Goal: Connect with others: Connect with other users

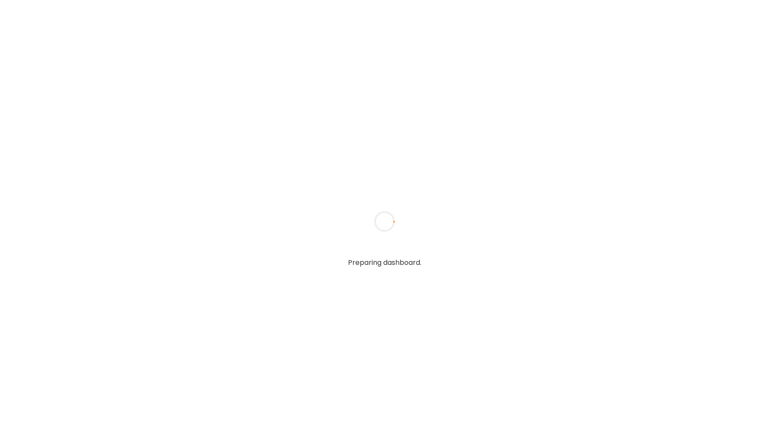
type input "*****"
type input "**********"
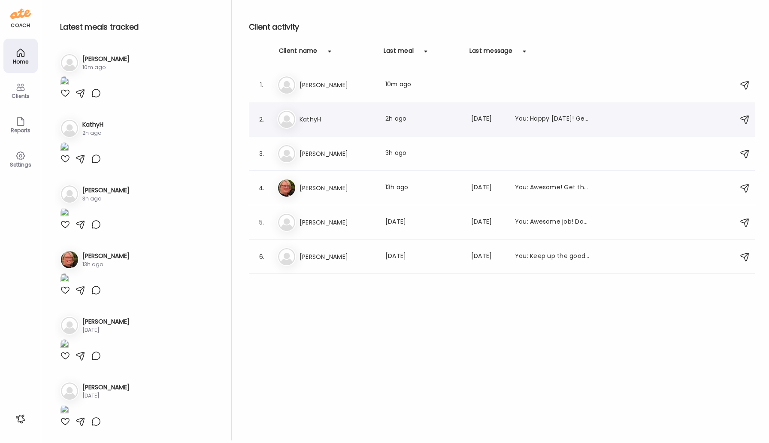
type input "**********"
click at [309, 121] on h3 "KathyH" at bounding box center [336, 119] width 75 height 10
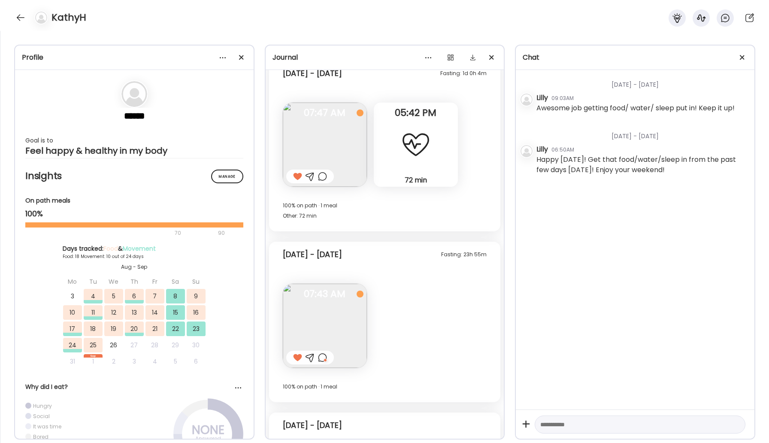
scroll to position [7145, 0]
click at [325, 359] on div at bounding box center [322, 359] width 9 height 10
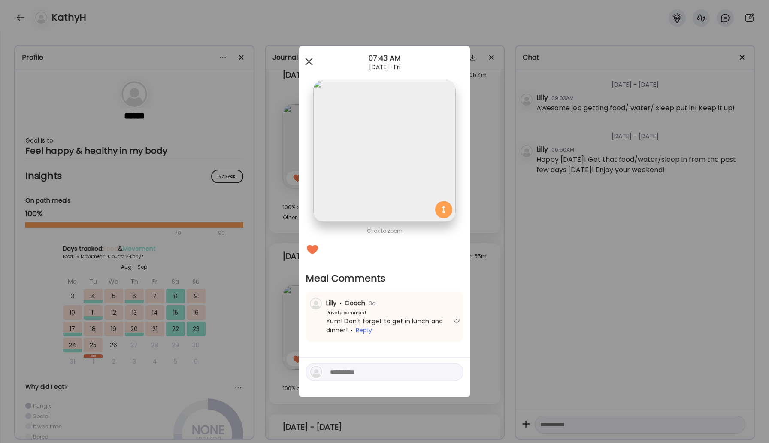
click at [310, 60] on span at bounding box center [309, 61] width 8 height 8
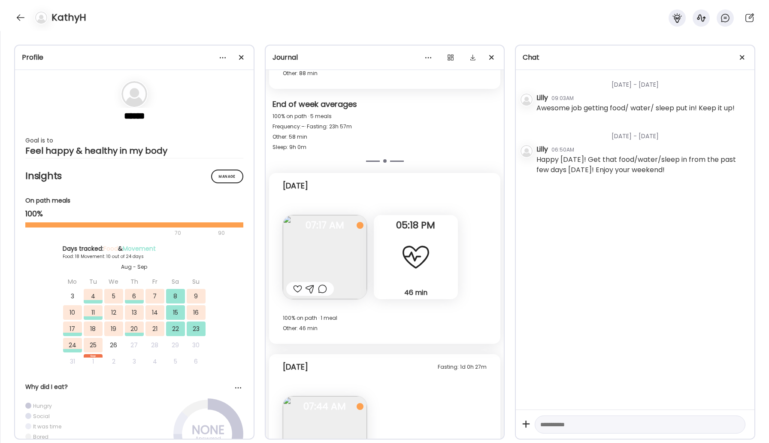
scroll to position [7901, 0]
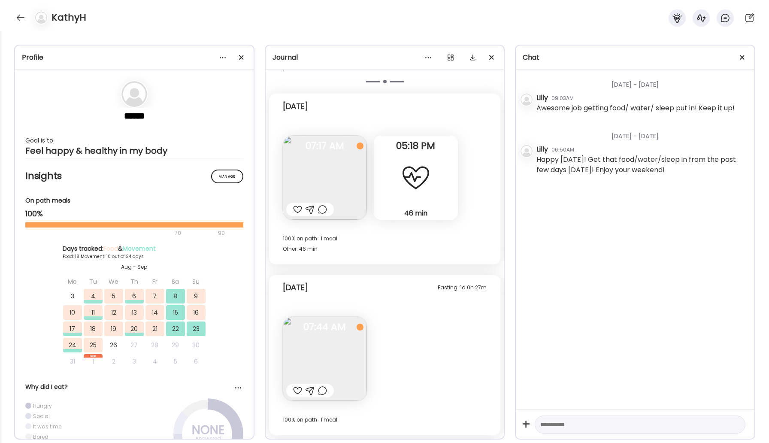
click at [295, 209] on div at bounding box center [297, 209] width 9 height 10
click at [298, 391] on div at bounding box center [297, 390] width 9 height 10
click at [24, 15] on div at bounding box center [21, 18] width 14 height 14
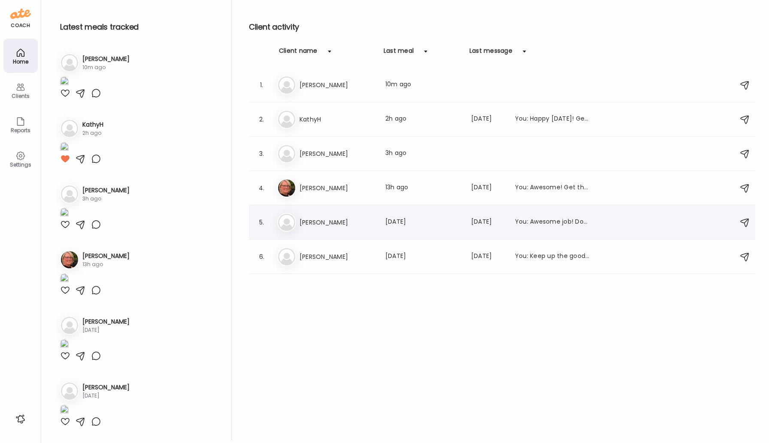
click at [332, 225] on h3 "[PERSON_NAME]" at bounding box center [336, 222] width 75 height 10
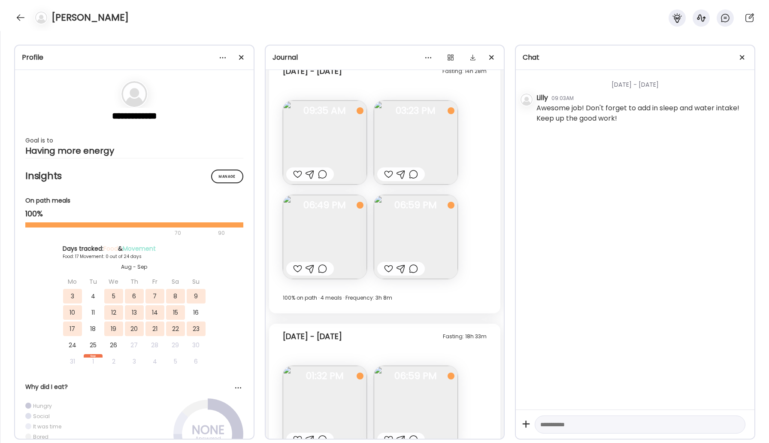
scroll to position [7405, 0]
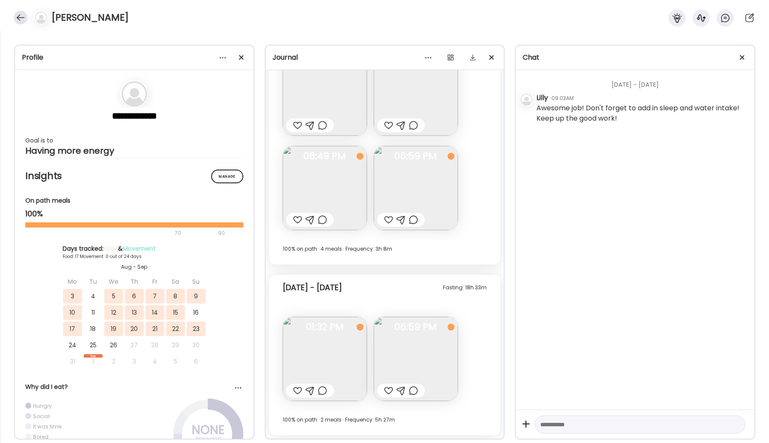
click at [15, 15] on div at bounding box center [21, 18] width 14 height 14
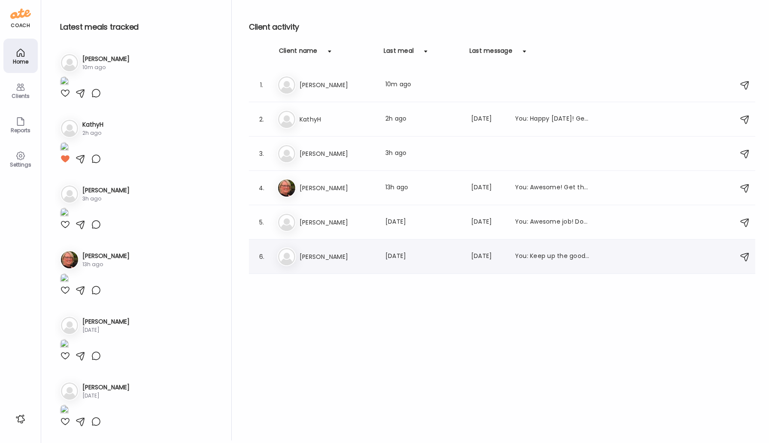
click at [337, 256] on h3 "[PERSON_NAME]" at bounding box center [336, 256] width 75 height 10
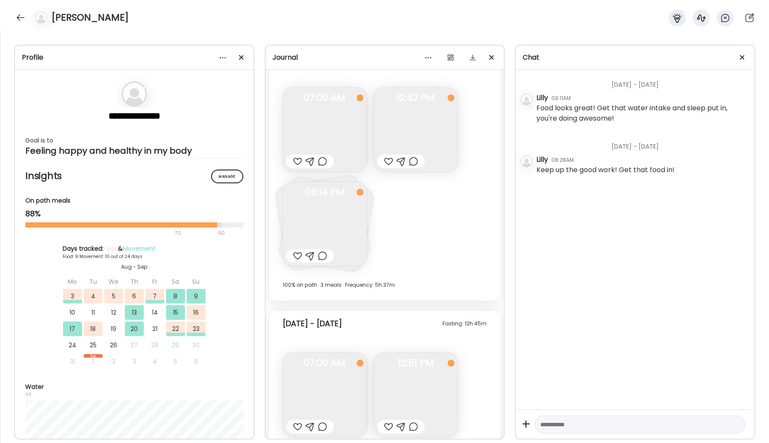
scroll to position [6667, 0]
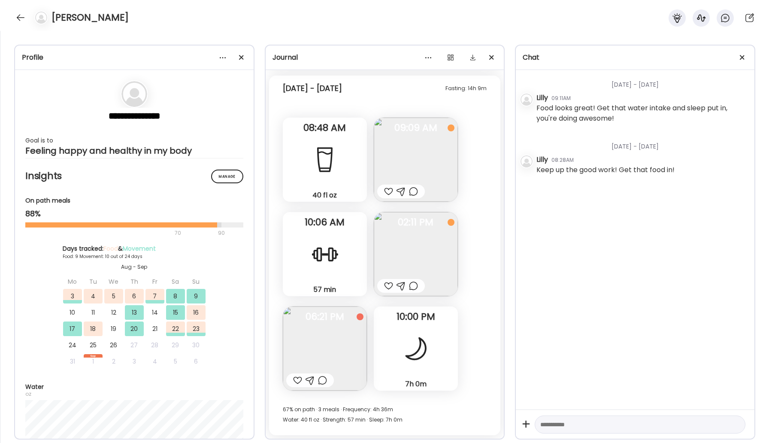
click at [338, 347] on img at bounding box center [325, 348] width 84 height 84
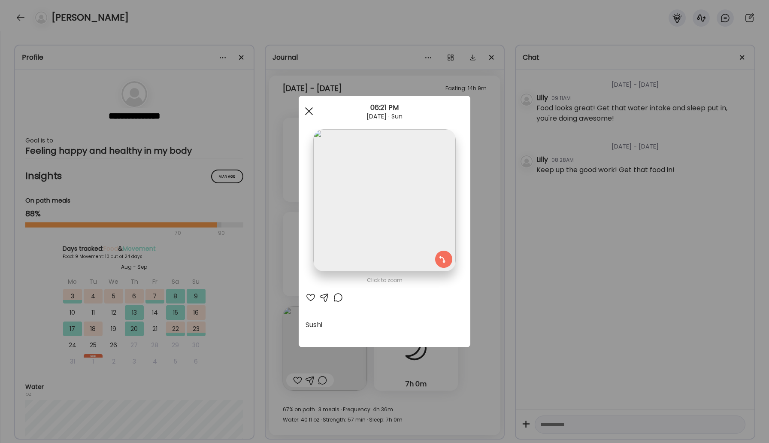
click at [311, 109] on div at bounding box center [308, 111] width 17 height 17
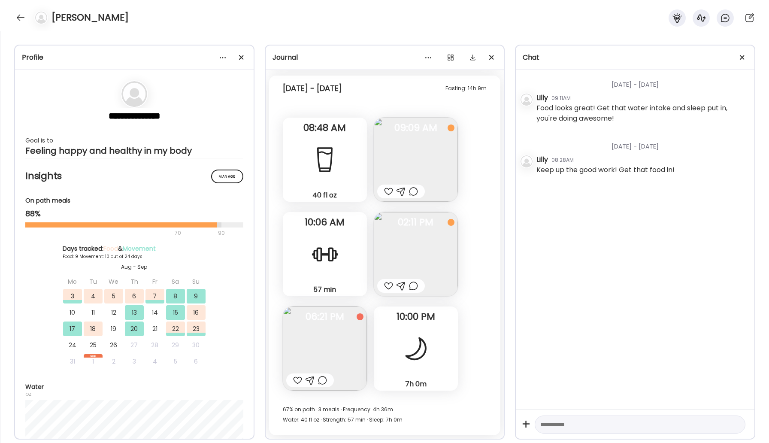
click at [363, 313] on span "06:21 PM" at bounding box center [325, 317] width 84 height 8
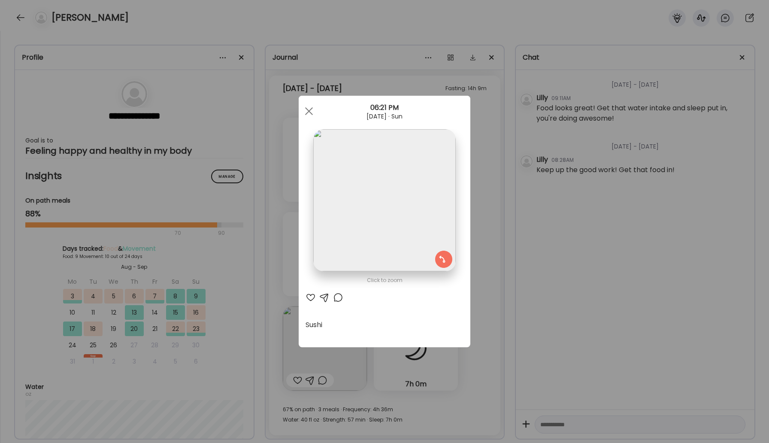
click at [442, 256] on div at bounding box center [384, 200] width 142 height 142
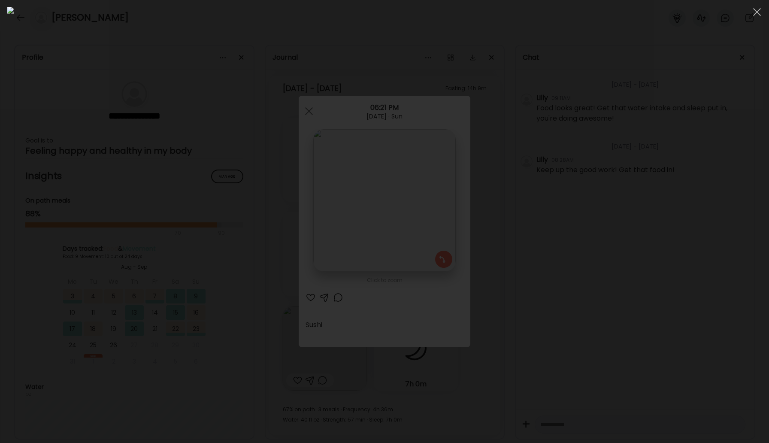
click at [442, 256] on img at bounding box center [384, 221] width 755 height 429
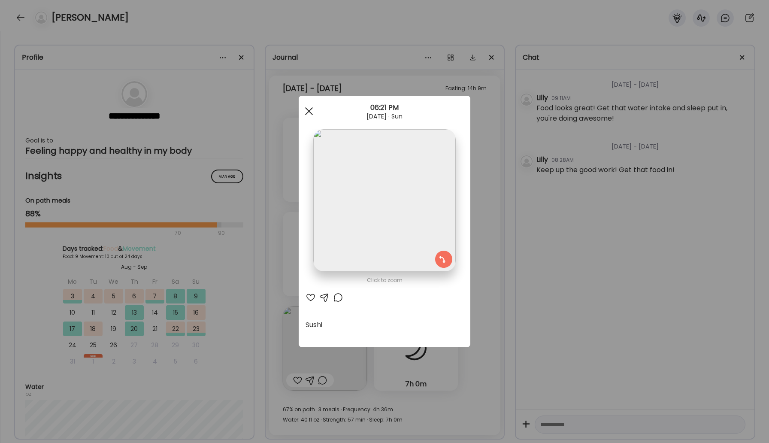
click at [305, 108] on span at bounding box center [309, 111] width 8 height 8
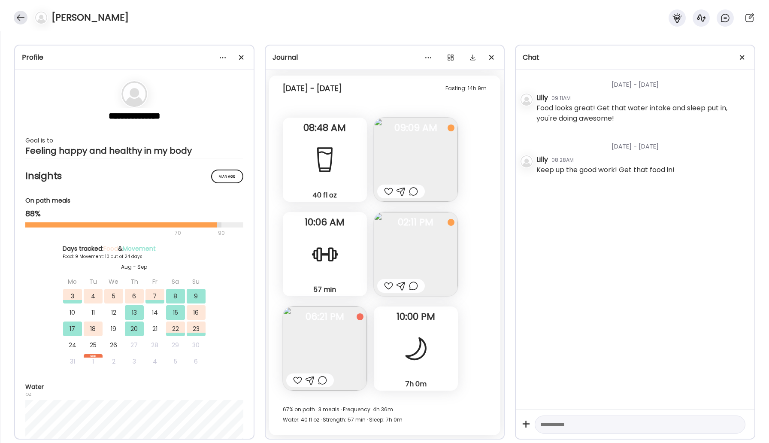
click at [23, 20] on div at bounding box center [21, 18] width 14 height 14
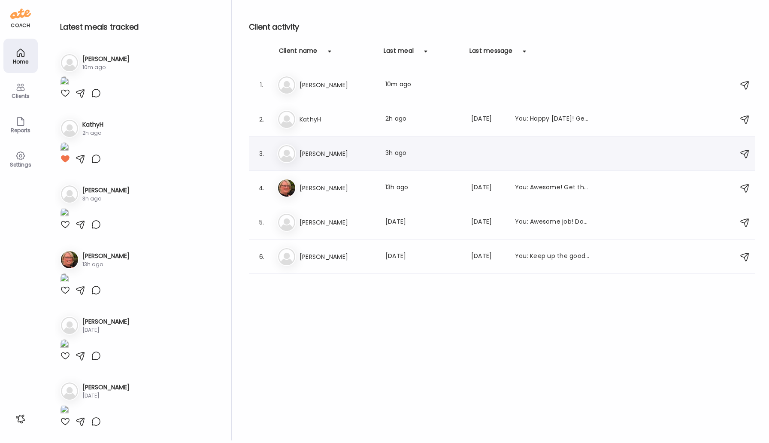
click at [304, 155] on h3 "[PERSON_NAME]" at bounding box center [336, 153] width 75 height 10
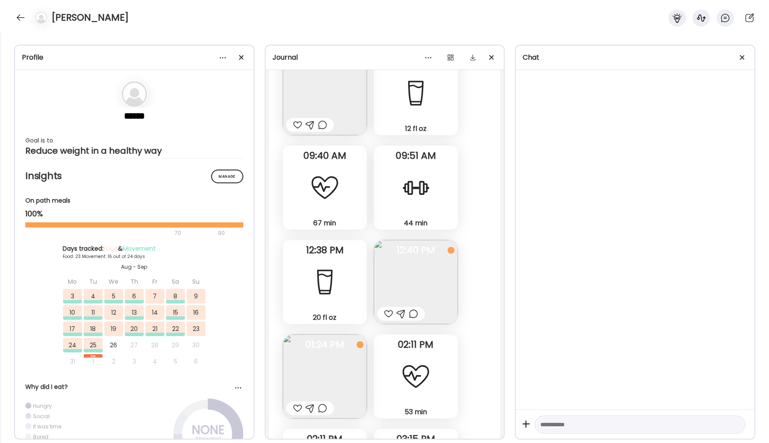
scroll to position [24424, 0]
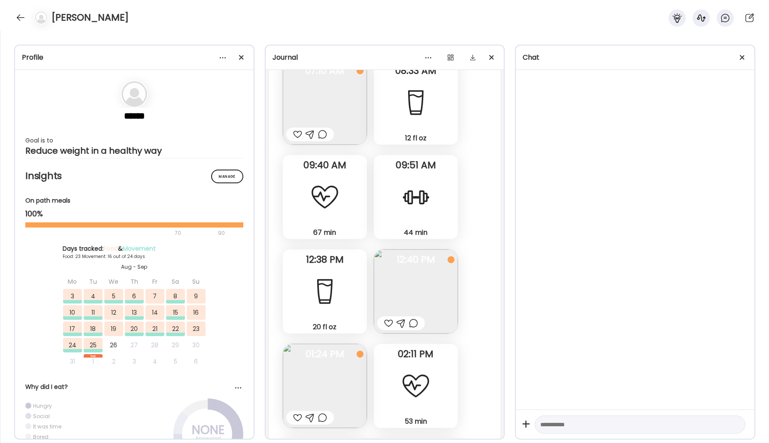
click at [416, 249] on img at bounding box center [416, 291] width 84 height 84
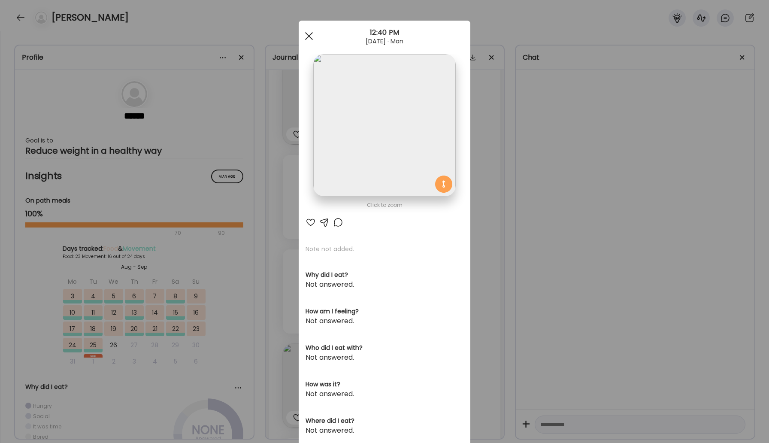
click at [308, 33] on div at bounding box center [308, 35] width 17 height 17
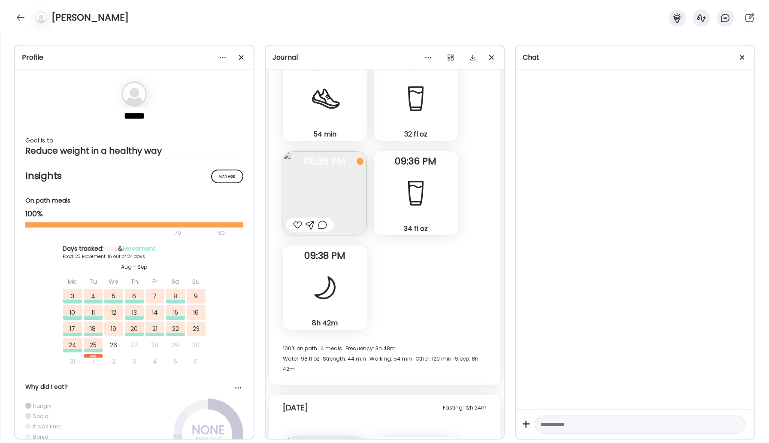
scroll to position [24843, 0]
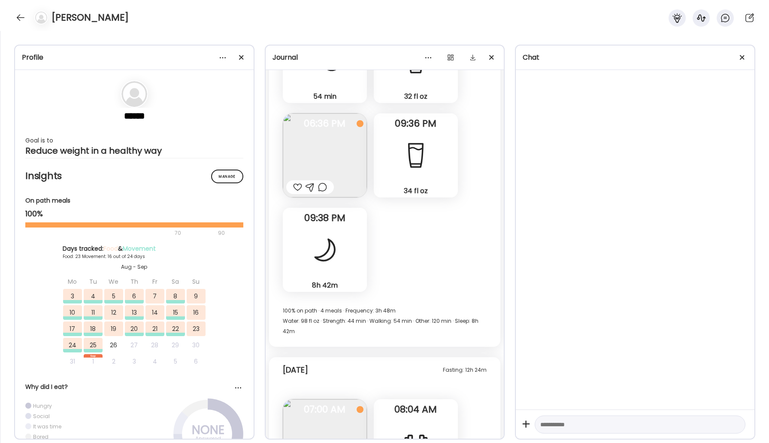
click at [336, 399] on img at bounding box center [325, 441] width 84 height 84
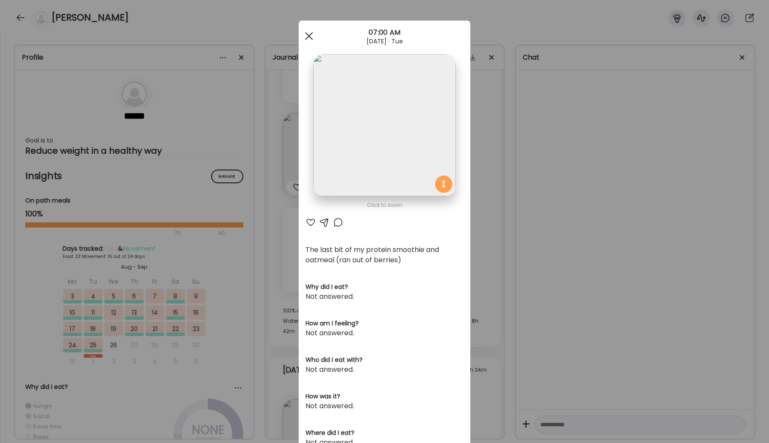
click at [311, 37] on div at bounding box center [308, 35] width 17 height 17
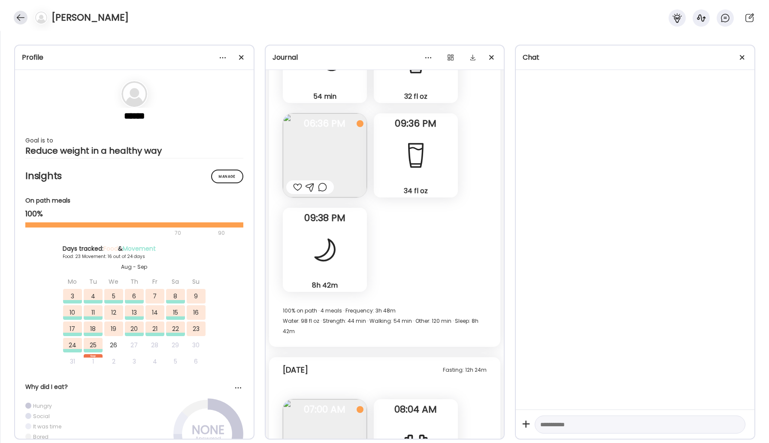
click at [23, 14] on div at bounding box center [21, 18] width 14 height 14
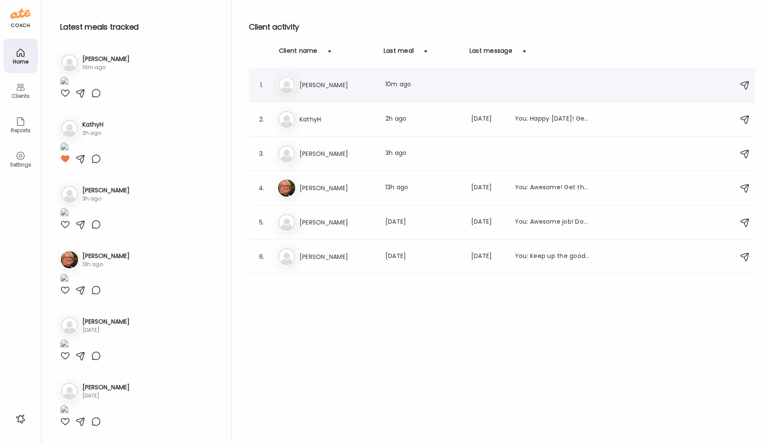
click at [305, 83] on h3 "[PERSON_NAME]" at bounding box center [336, 85] width 75 height 10
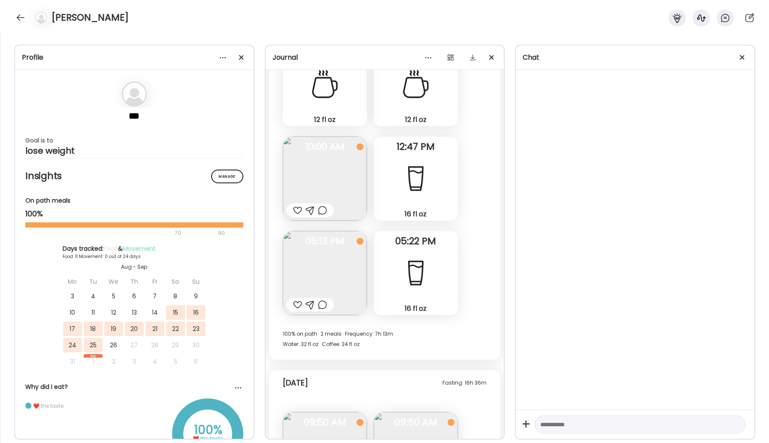
scroll to position [3945, 0]
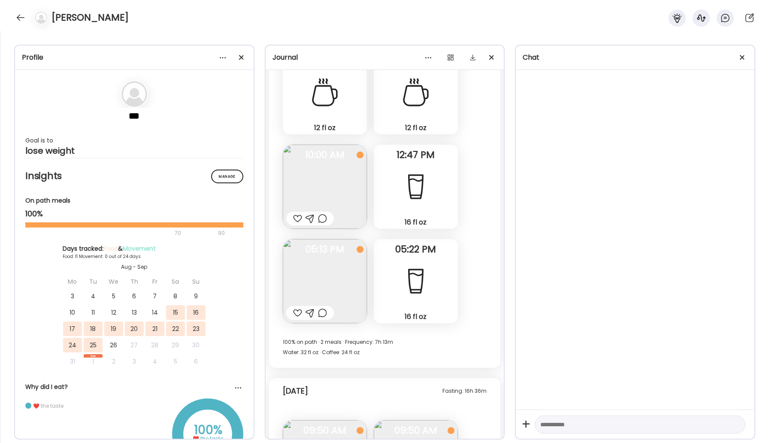
click at [297, 220] on div at bounding box center [297, 218] width 9 height 10
click at [329, 274] on img at bounding box center [325, 281] width 84 height 84
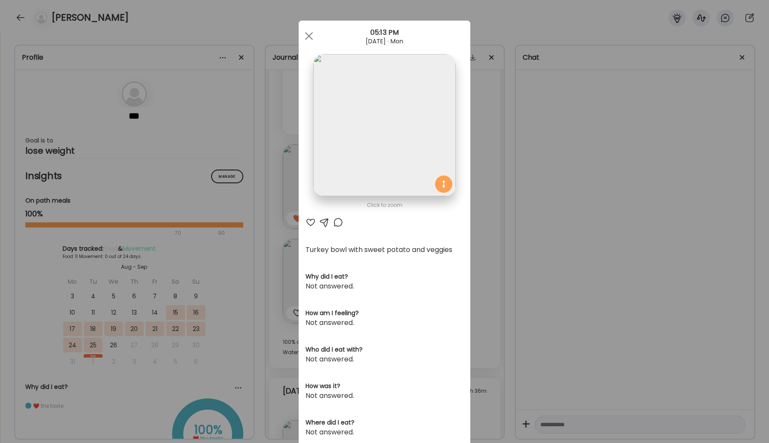
click at [335, 223] on div at bounding box center [338, 222] width 10 height 10
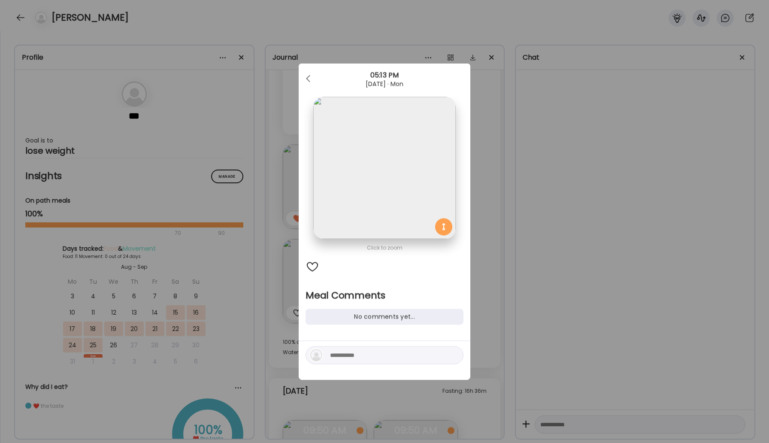
click at [363, 356] on textarea at bounding box center [388, 355] width 116 height 10
type textarea "**********"
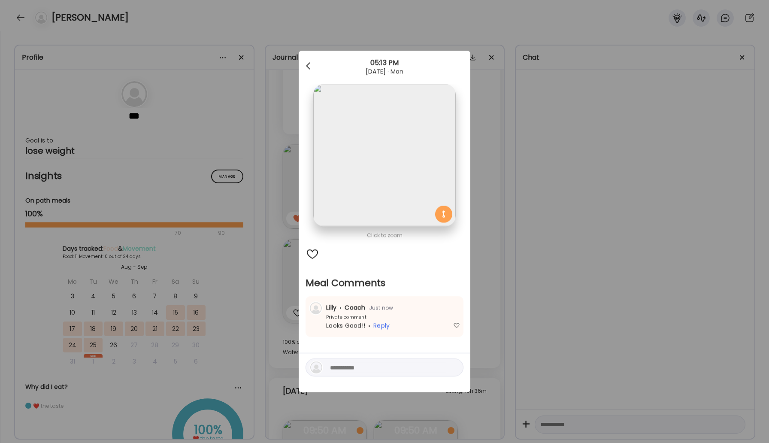
click at [311, 65] on div at bounding box center [308, 65] width 17 height 17
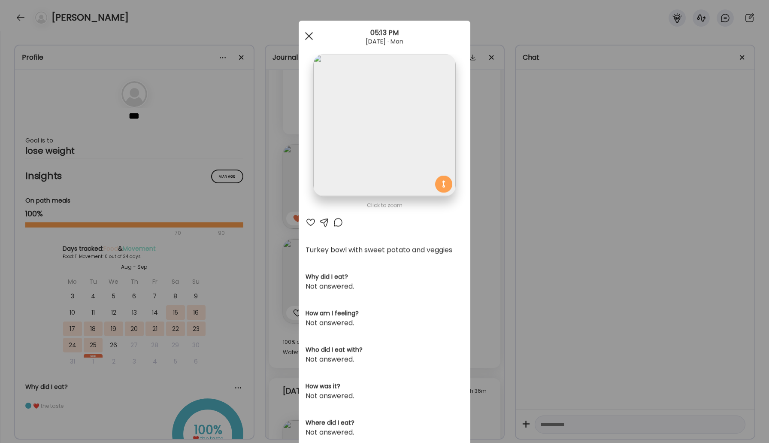
click at [307, 36] on div at bounding box center [308, 35] width 17 height 17
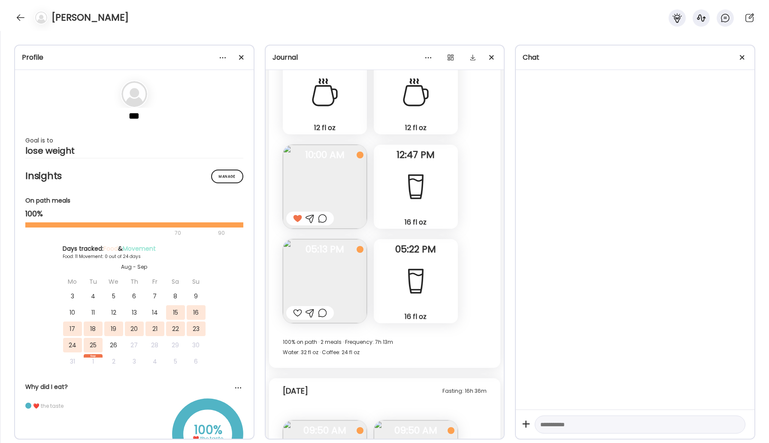
scroll to position [4048, 0]
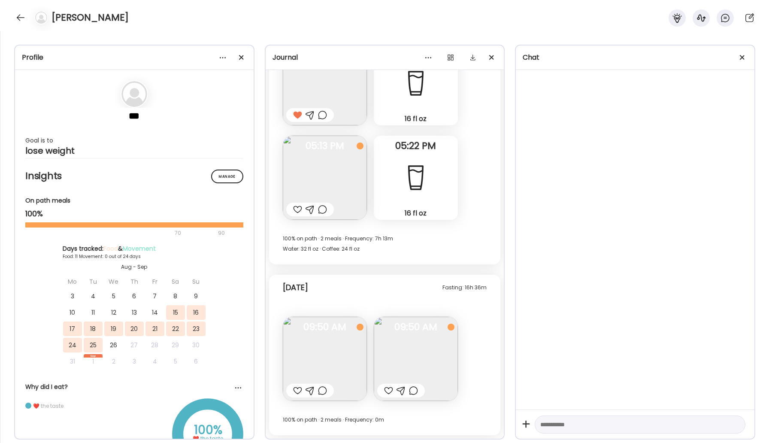
click at [333, 358] on img at bounding box center [325, 359] width 84 height 84
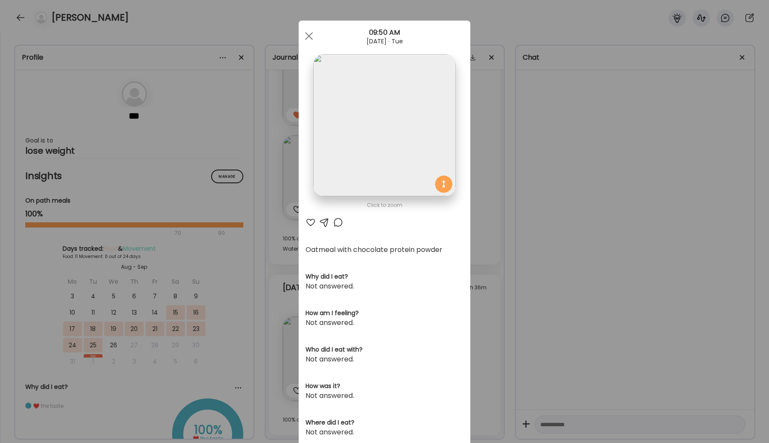
click at [335, 225] on div at bounding box center [338, 222] width 10 height 10
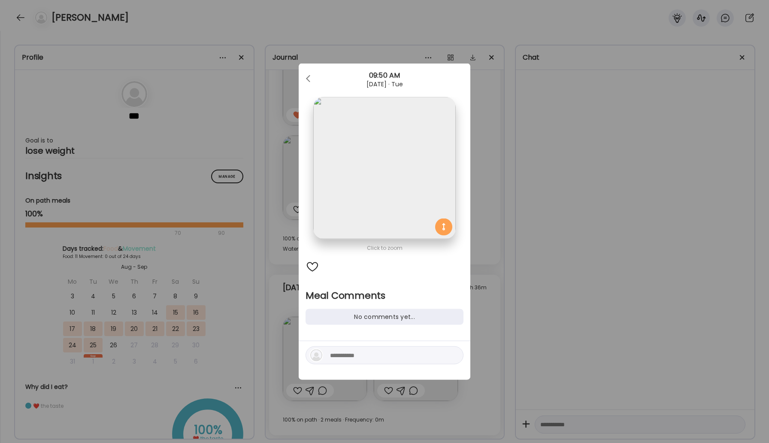
click at [349, 353] on textarea at bounding box center [388, 355] width 116 height 10
type textarea "**********"
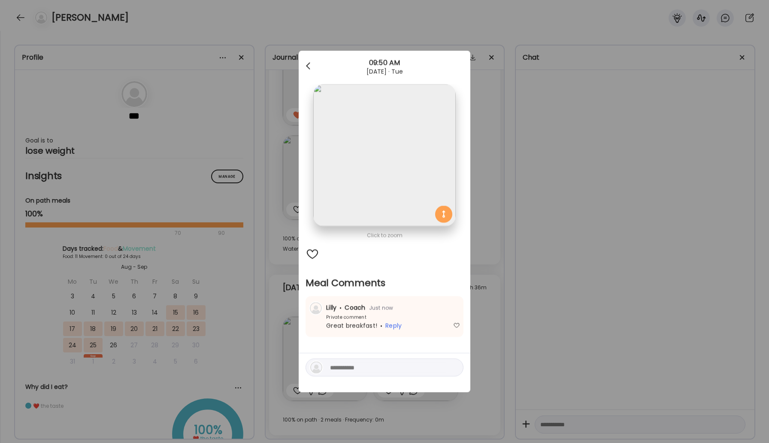
click at [303, 64] on div at bounding box center [308, 65] width 17 height 17
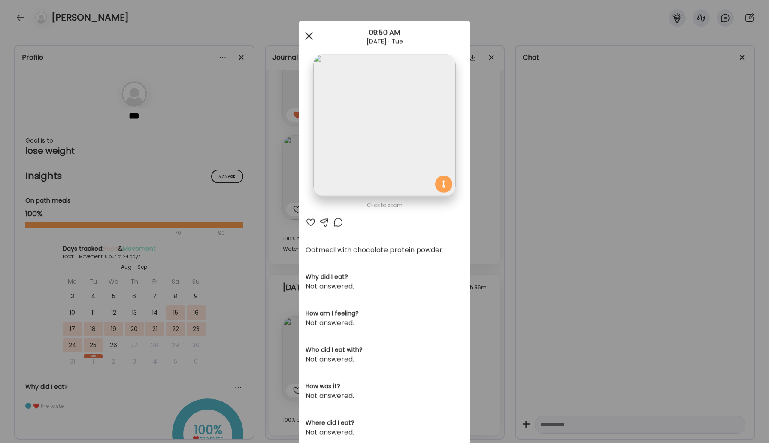
click at [311, 34] on div at bounding box center [308, 35] width 17 height 17
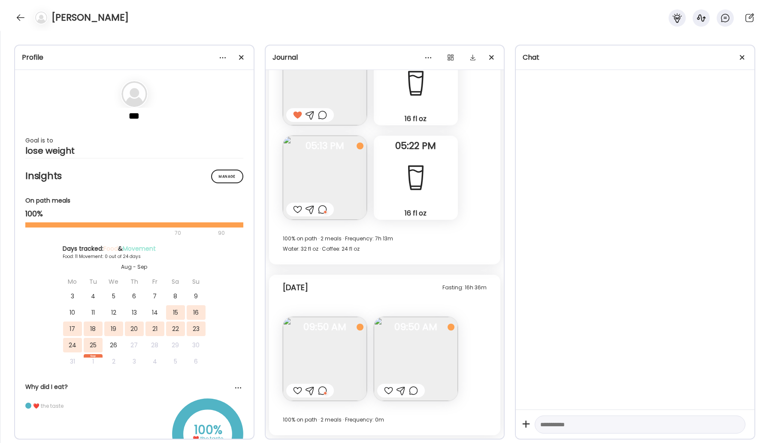
click at [392, 373] on img at bounding box center [416, 359] width 84 height 84
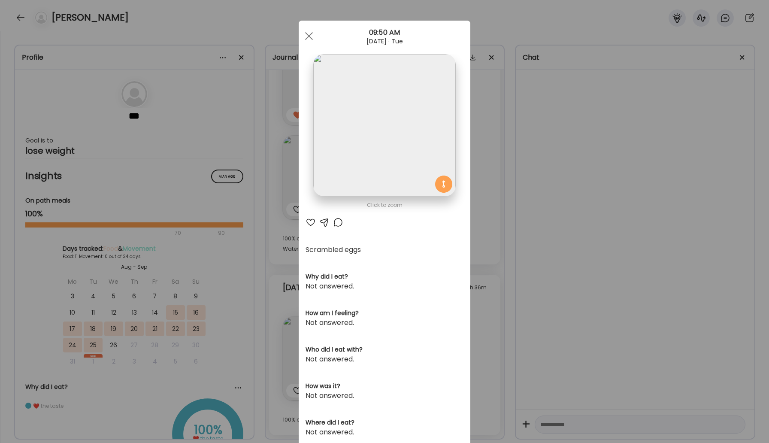
click at [313, 220] on div at bounding box center [310, 222] width 10 height 10
click at [333, 222] on div at bounding box center [338, 222] width 10 height 10
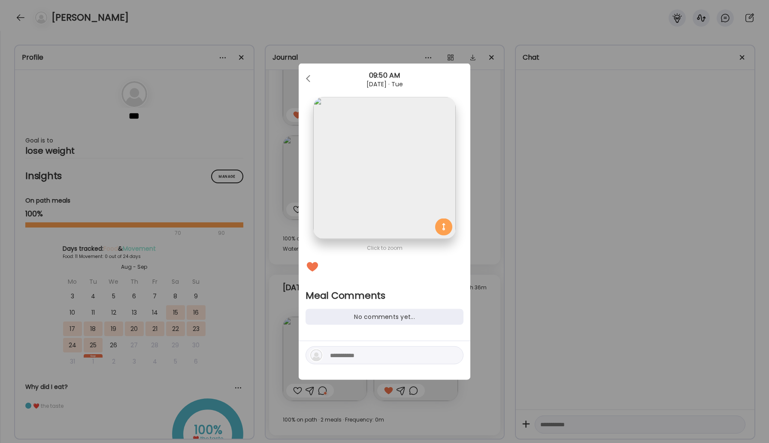
click at [362, 357] on textarea at bounding box center [388, 355] width 116 height 10
type textarea "**********"
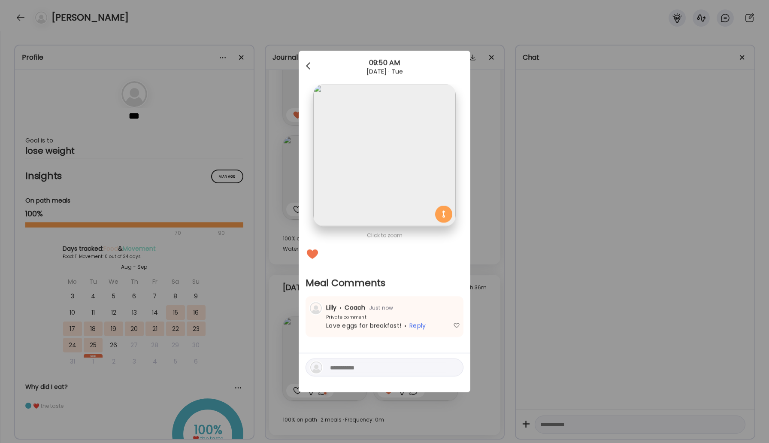
click at [308, 63] on div at bounding box center [308, 65] width 17 height 17
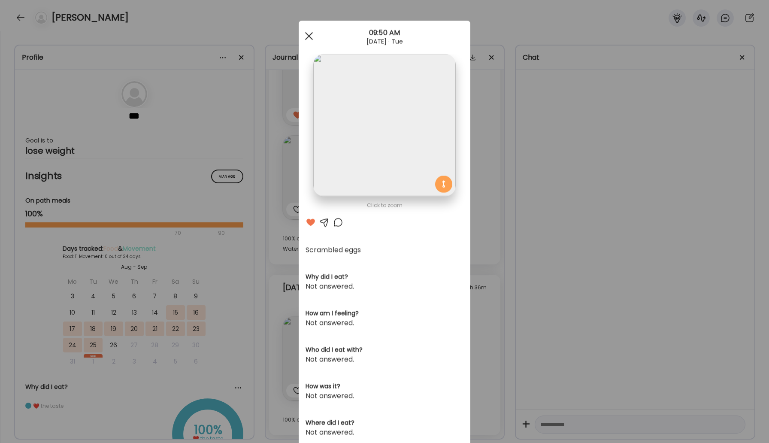
click at [308, 34] on div at bounding box center [308, 35] width 17 height 17
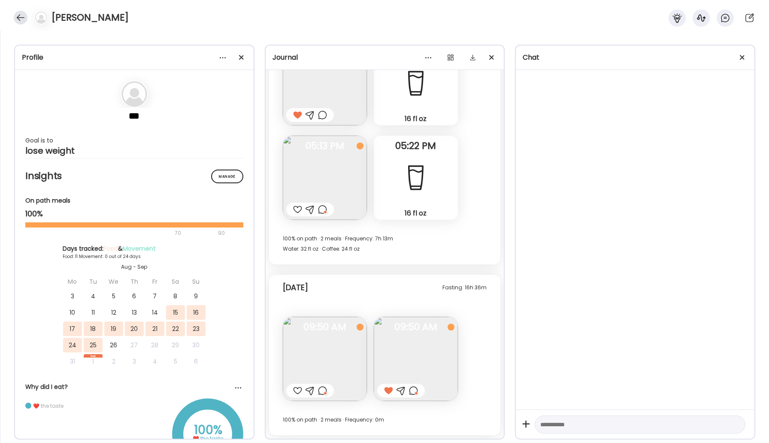
click at [19, 20] on div at bounding box center [21, 18] width 14 height 14
